Goal: Task Accomplishment & Management: Manage account settings

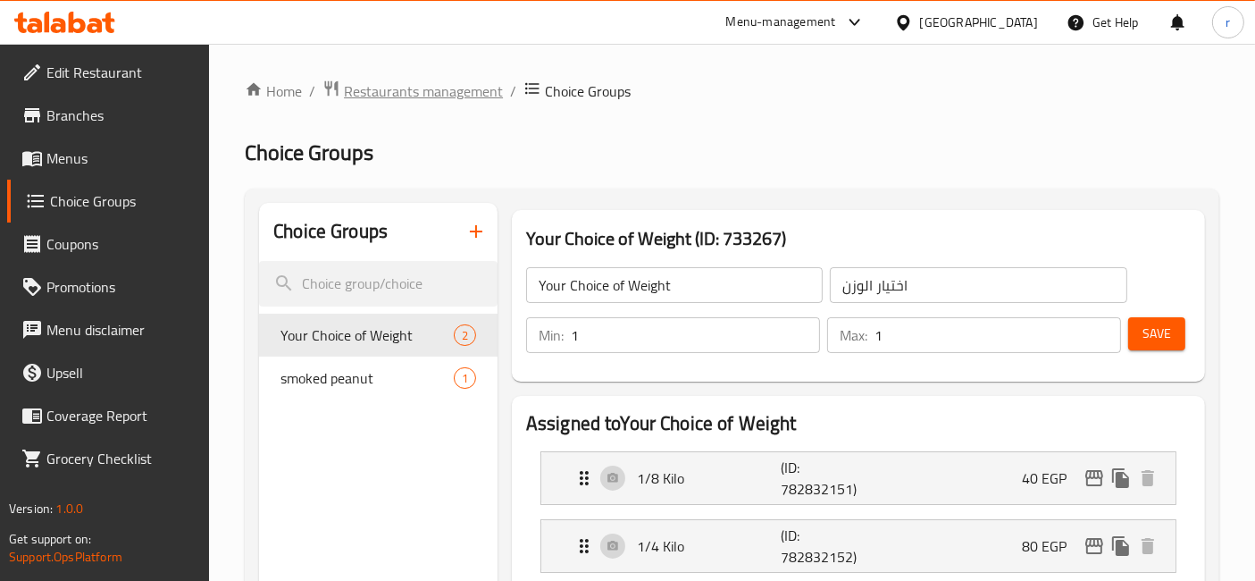
click at [390, 88] on span "Restaurants management" at bounding box center [423, 90] width 159 height 21
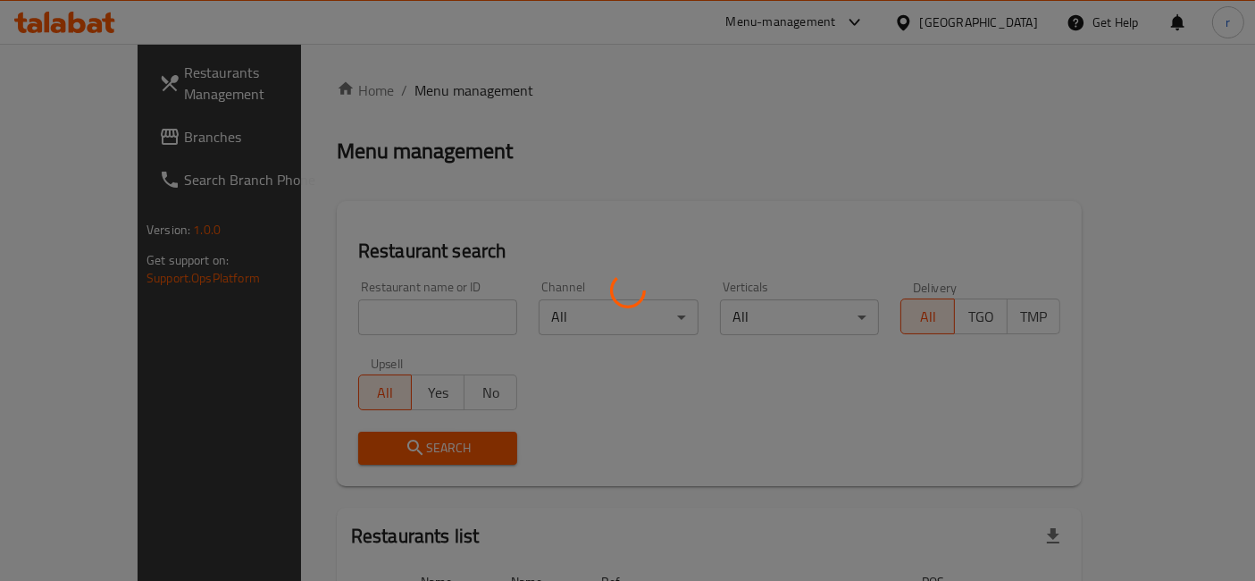
click at [281, 100] on div at bounding box center [627, 290] width 1255 height 581
click at [283, 98] on div at bounding box center [627, 290] width 1255 height 581
click at [290, 93] on div at bounding box center [627, 290] width 1255 height 581
click at [290, 92] on div at bounding box center [627, 290] width 1255 height 581
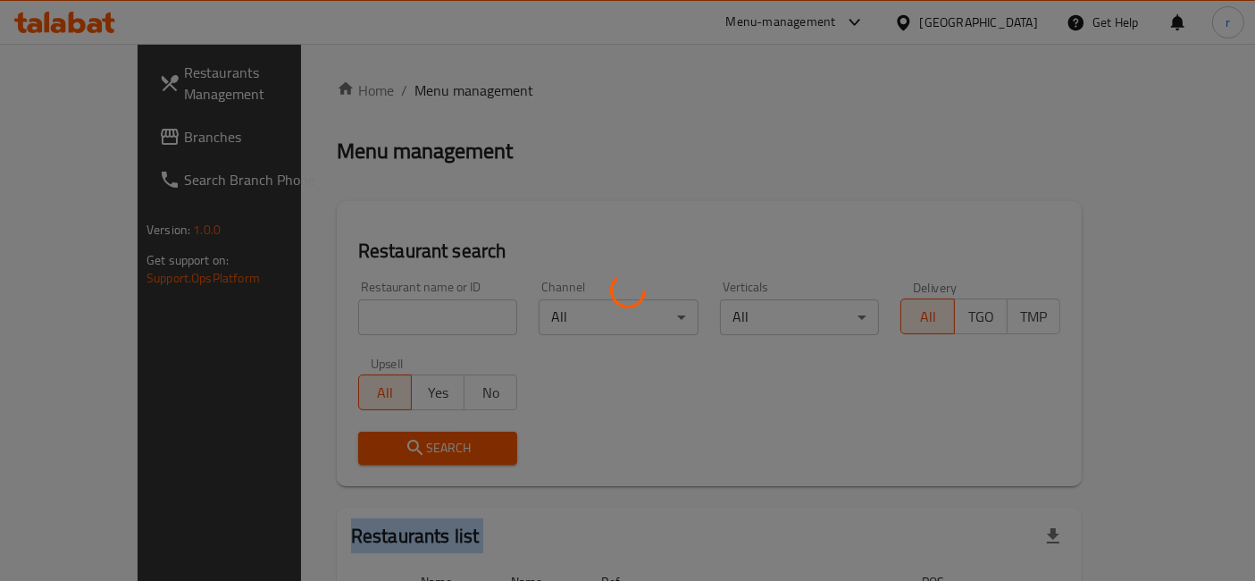
click at [290, 92] on div at bounding box center [627, 290] width 1255 height 581
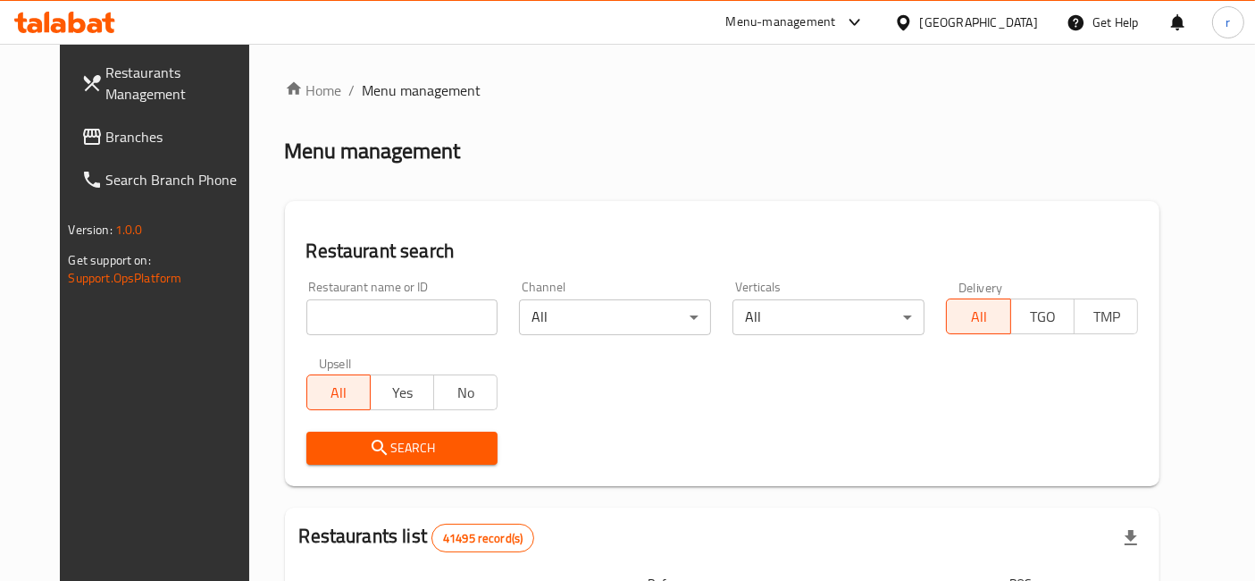
click at [720, 94] on ol "Home / Menu management" at bounding box center [723, 90] width 876 height 21
click at [888, 138] on div "Menu management" at bounding box center [723, 151] width 876 height 29
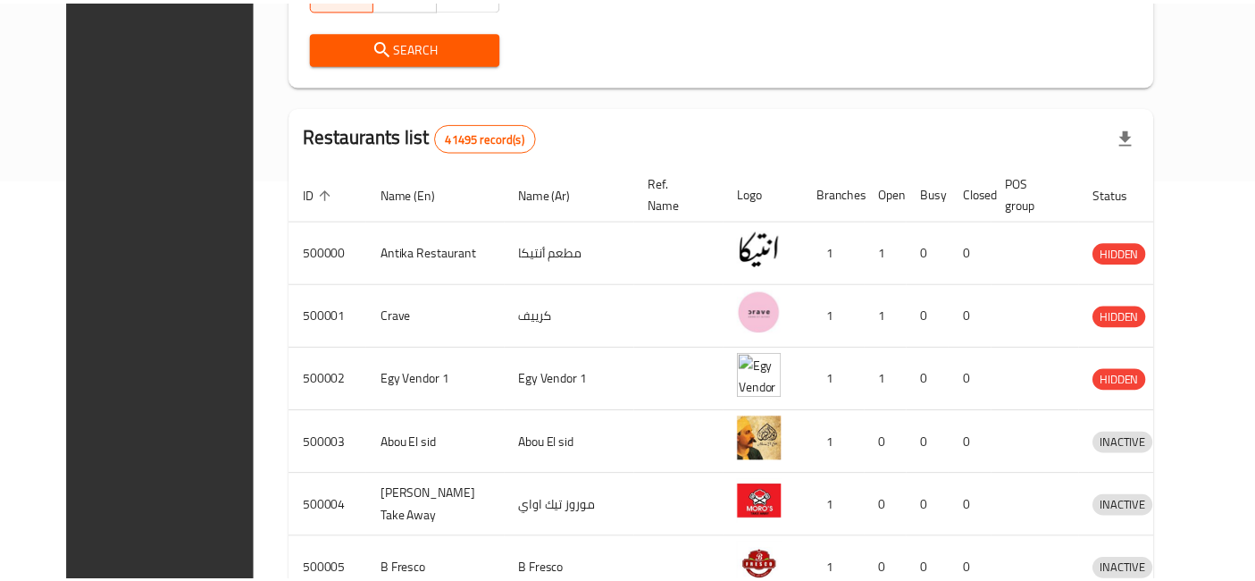
scroll to position [748, 0]
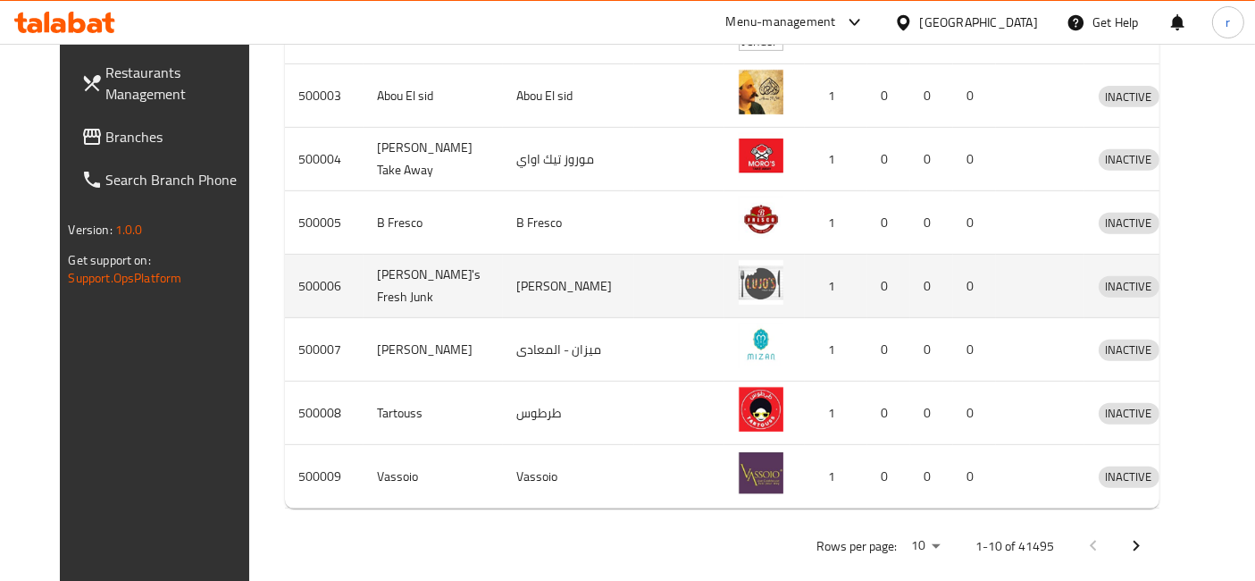
drag, startPoint x: 628, startPoint y: 299, endPoint x: 626, endPoint y: 309, distance: 10.0
click at [634, 309] on td "enhanced table" at bounding box center [679, 286] width 90 height 63
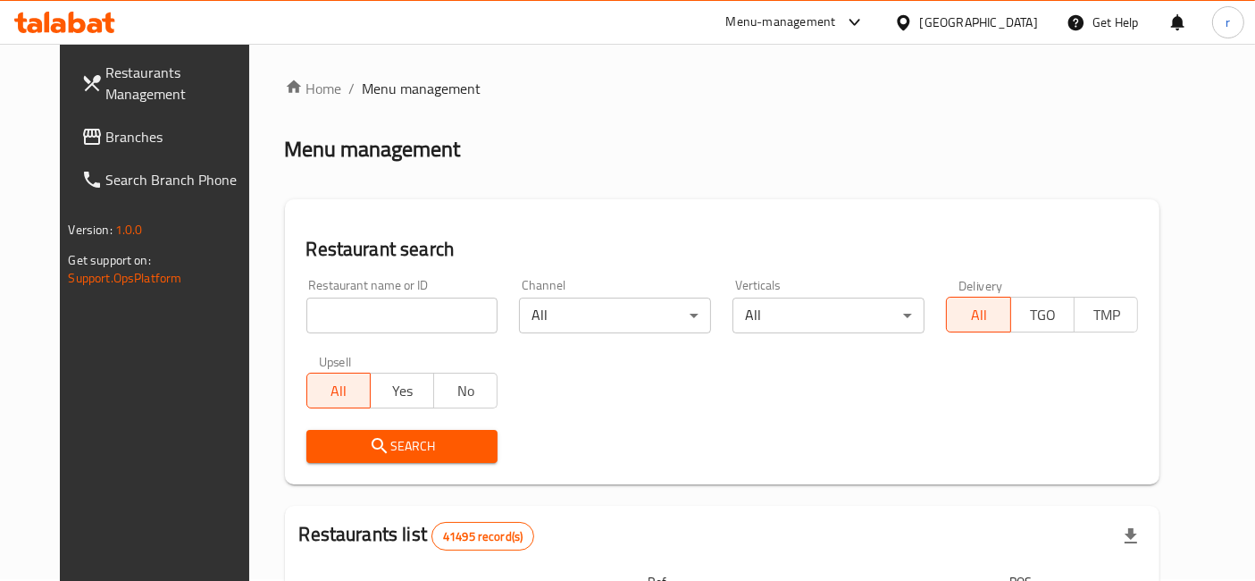
scroll to position [0, 0]
click at [163, 136] on span "Branches" at bounding box center [180, 136] width 149 height 21
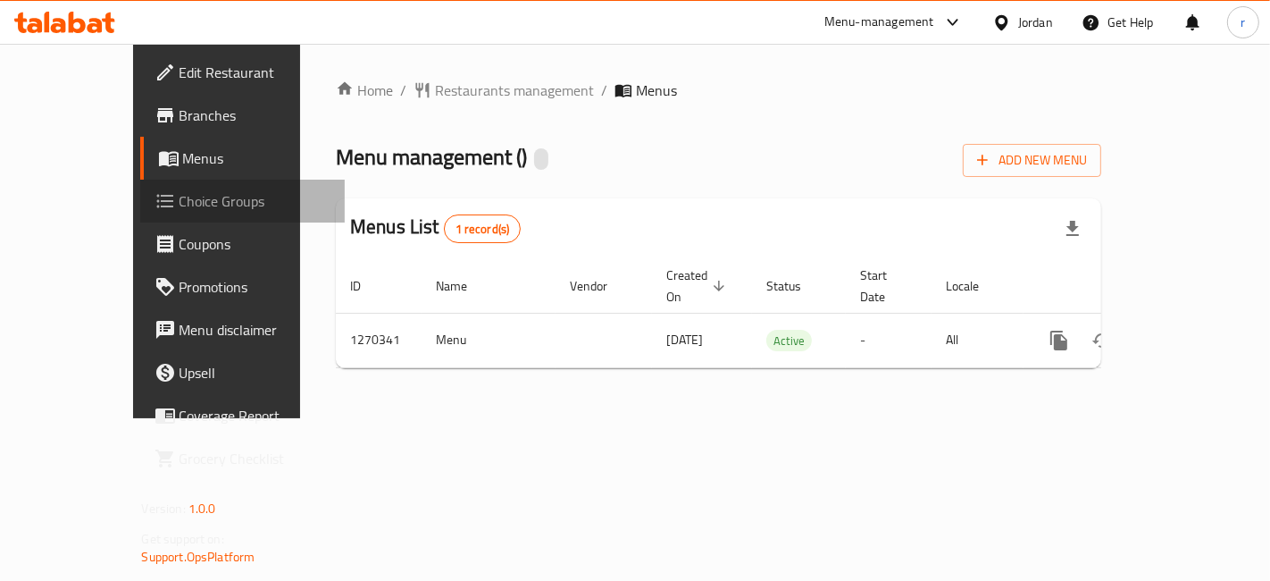
click at [180, 197] on span "Choice Groups" at bounding box center [255, 200] width 151 height 21
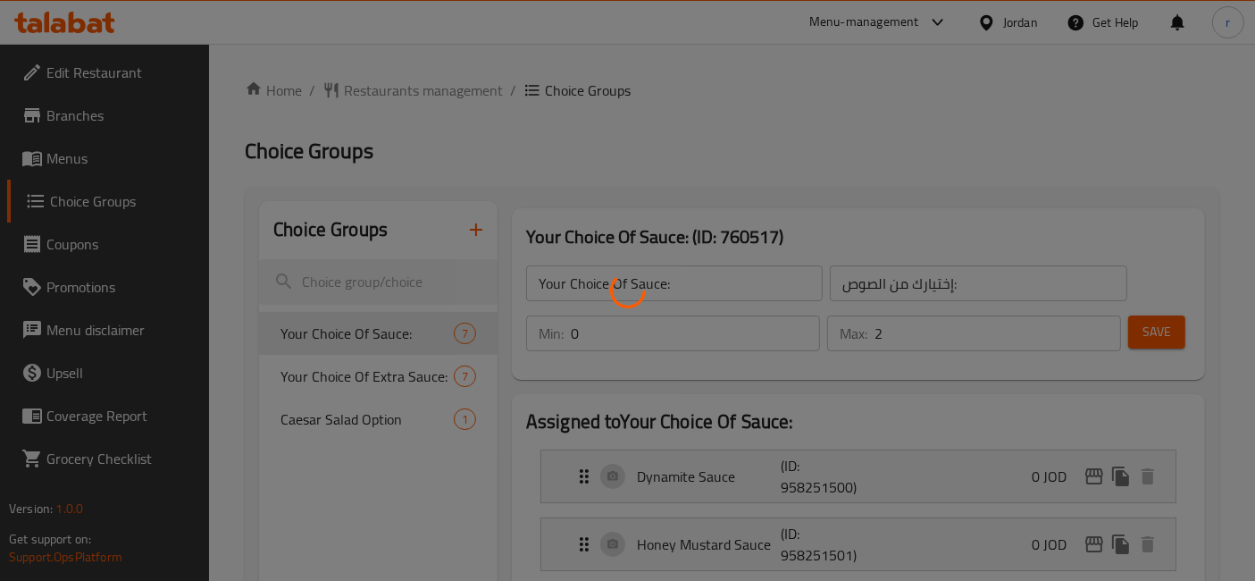
click at [341, 375] on div at bounding box center [627, 290] width 1255 height 581
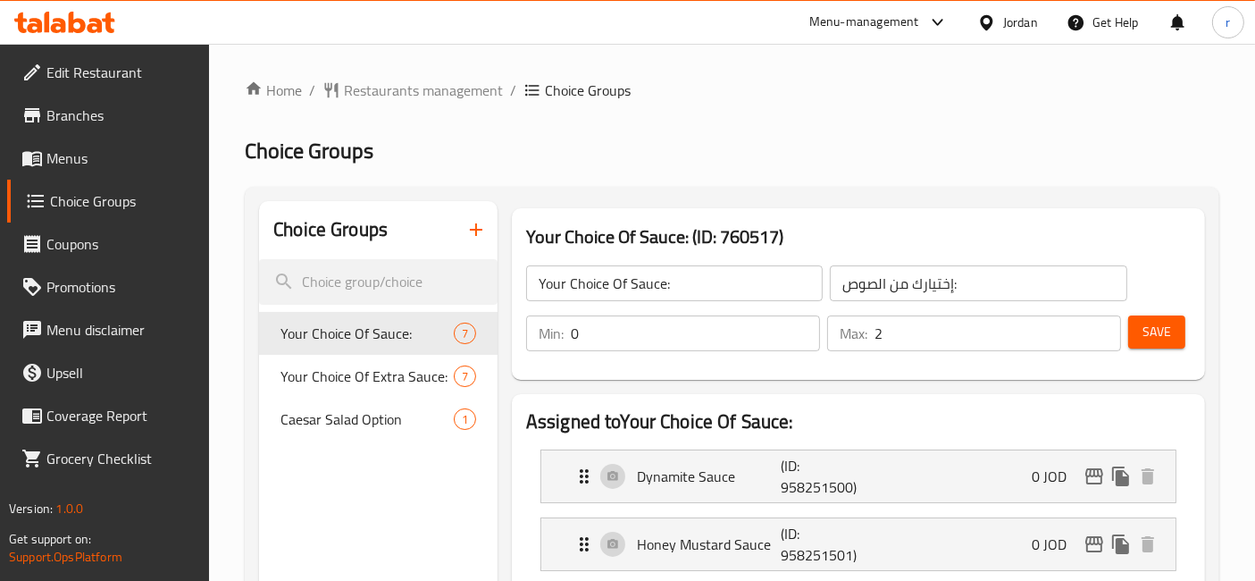
click at [341, 375] on span "Your Choice Of Extra Sauce:" at bounding box center [367, 375] width 173 height 21
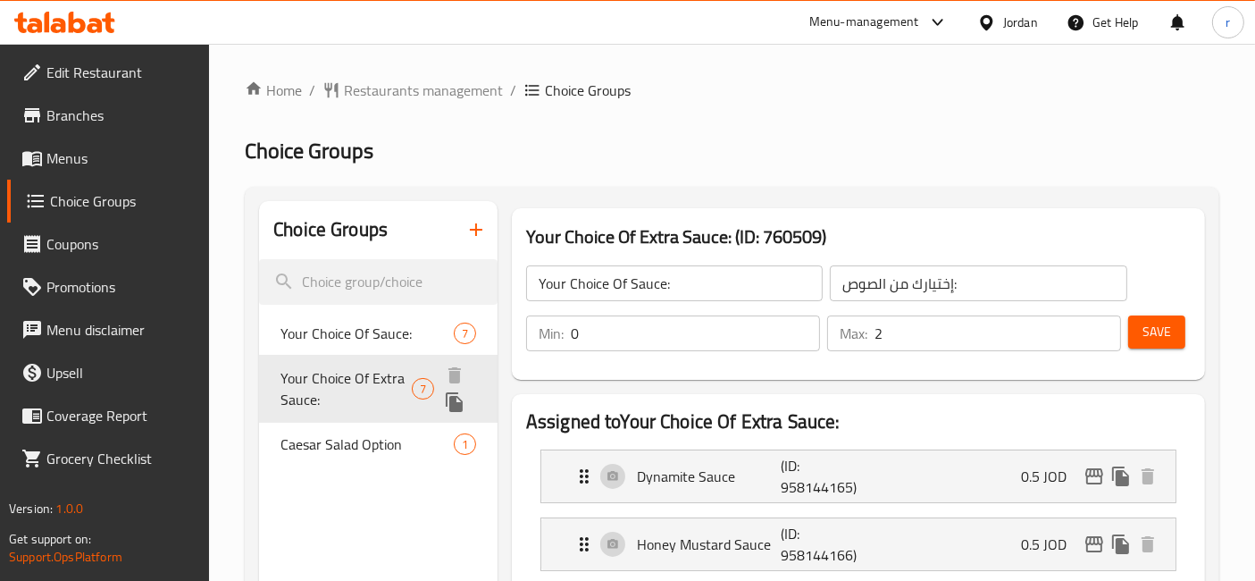
type input "Your Choice Of Extra Sauce:"
type input "إختيارك من الصوص الإضافي:"
type input "0"
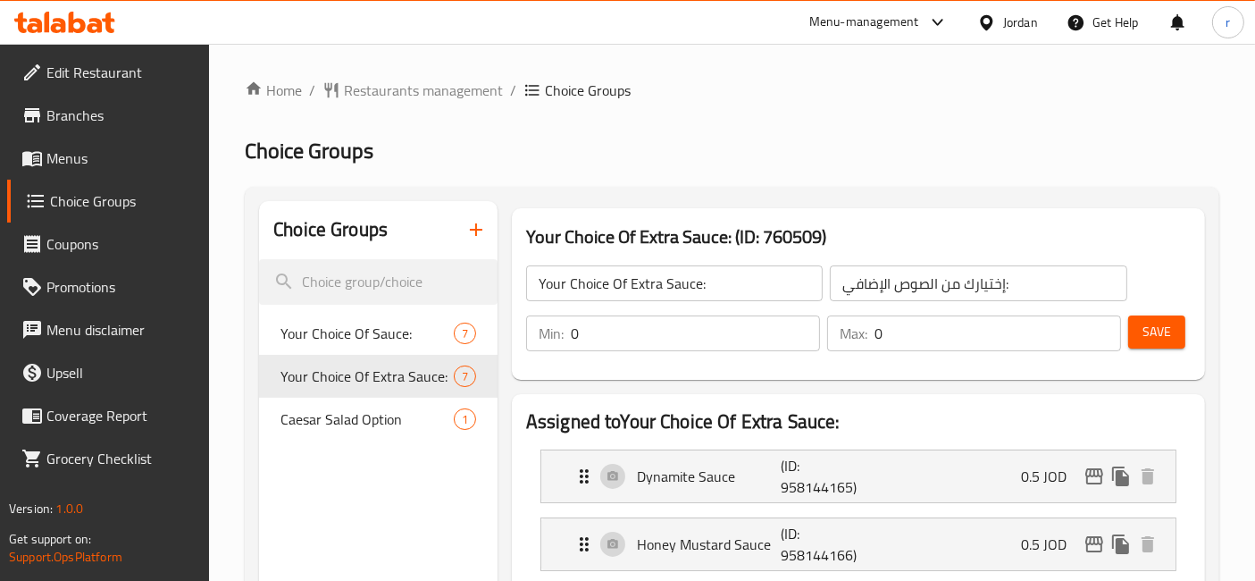
click at [862, 138] on h2 "Choice Groups" at bounding box center [732, 151] width 975 height 29
click at [817, 159] on h2 "Choice Groups" at bounding box center [732, 151] width 975 height 29
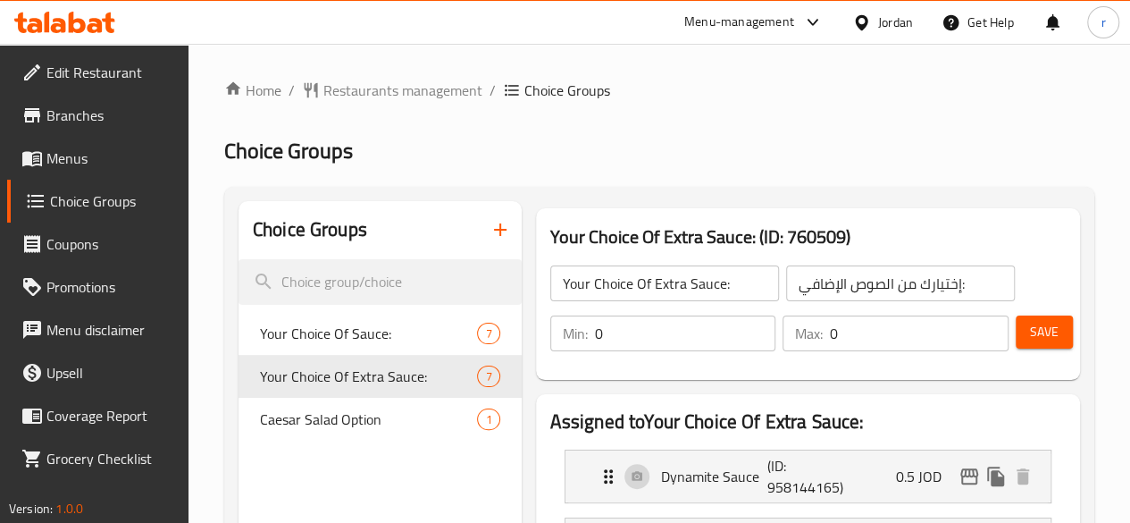
click at [878, 30] on div "Jordan" at bounding box center [895, 23] width 35 height 20
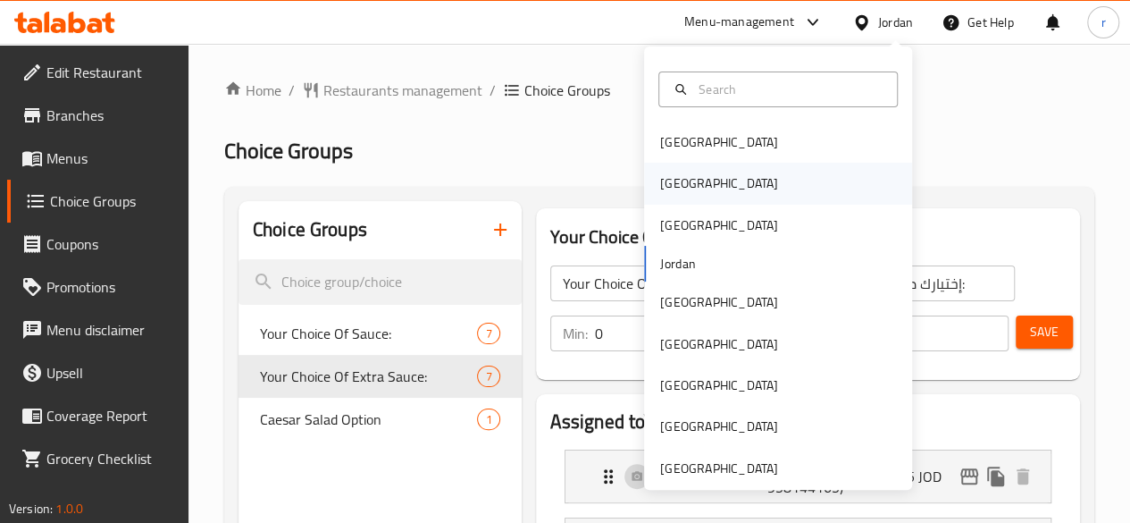
click at [711, 185] on div "[GEOGRAPHIC_DATA]" at bounding box center [778, 183] width 268 height 41
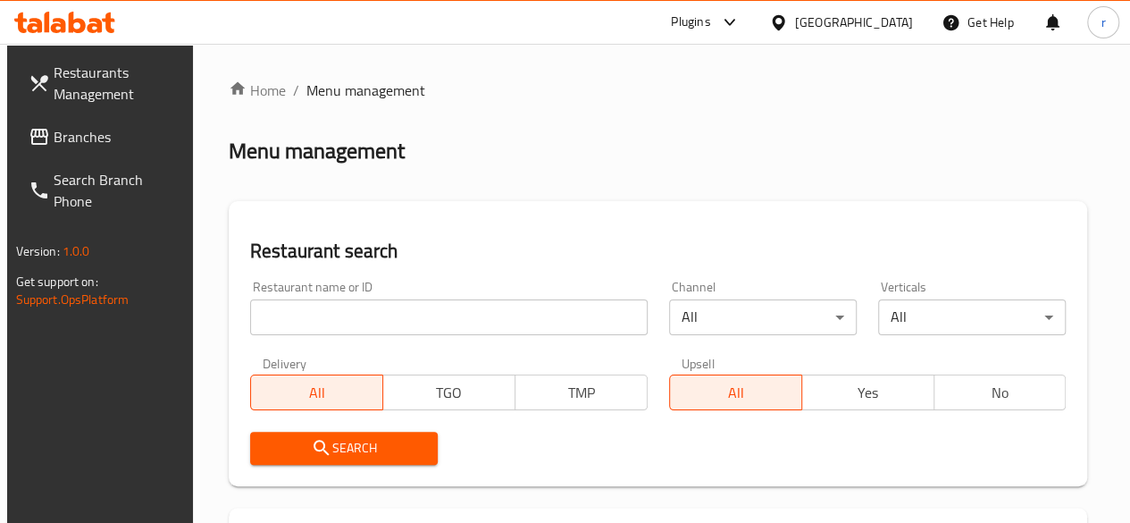
click at [63, 138] on span "Branches" at bounding box center [118, 136] width 128 height 21
